Goal: Find contact information: Find contact information

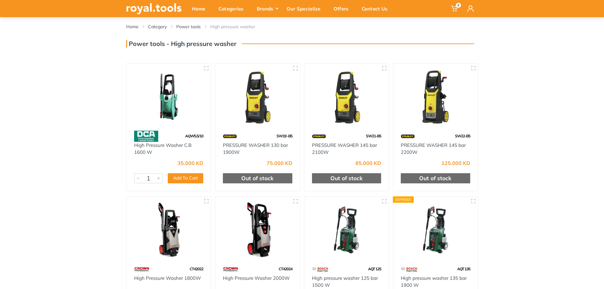
scroll to position [32, 0]
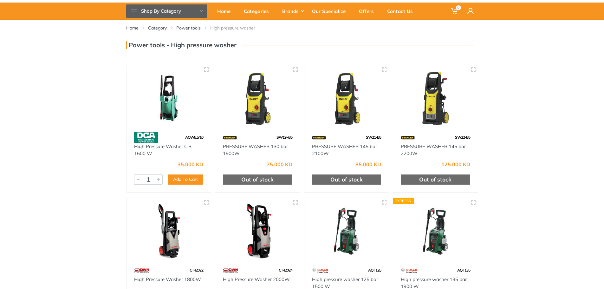
click at [167, 109] on img at bounding box center [168, 98] width 73 height 55
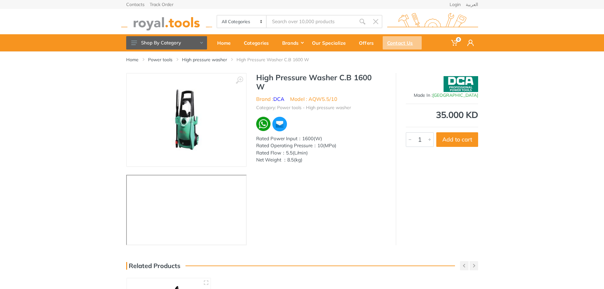
click at [396, 46] on div "Contact Us" at bounding box center [402, 42] width 39 height 13
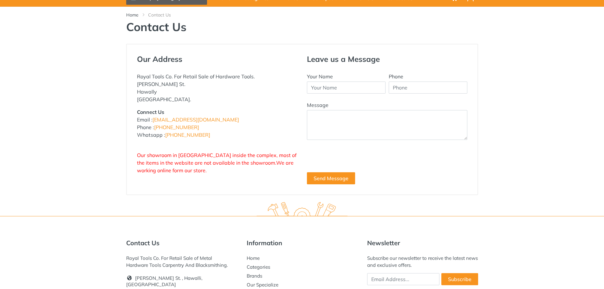
scroll to position [63, 0]
